Goal: Find contact information

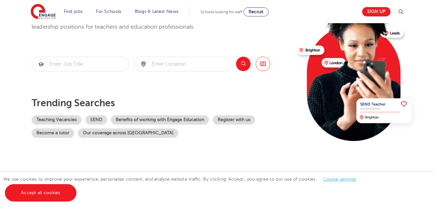
scroll to position [164, 0]
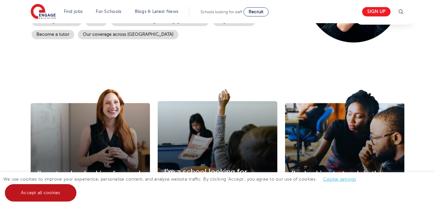
click at [42, 196] on link "Accept all cookies" at bounding box center [41, 192] width 72 height 17
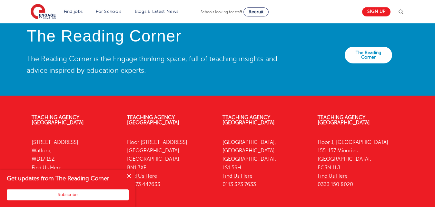
scroll to position [1480, 0]
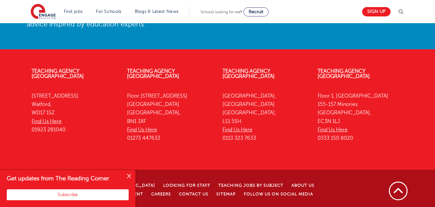
drag, startPoint x: 128, startPoint y: 124, endPoint x: 164, endPoint y: 126, distance: 35.9
click at [164, 126] on p "[STREET_ADDRESS] Find Us Here 01273 447633" at bounding box center [170, 117] width 86 height 51
copy p "01273 447633"
click at [123, 116] on div "Teaching Agency [STREET_ADDRESS] Find Us Here 01273 447633" at bounding box center [169, 106] width 95 height 95
drag, startPoint x: 128, startPoint y: 105, endPoint x: 149, endPoint y: 109, distance: 21.0
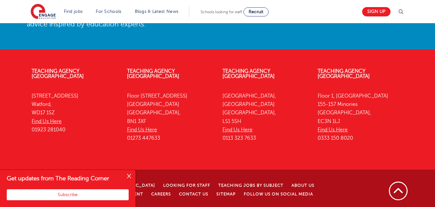
click at [149, 109] on p "[STREET_ADDRESS] Find Us Here 01273 447633" at bounding box center [170, 117] width 86 height 51
copy p "BN1 3XF"
